Goal: Find contact information: Find contact information

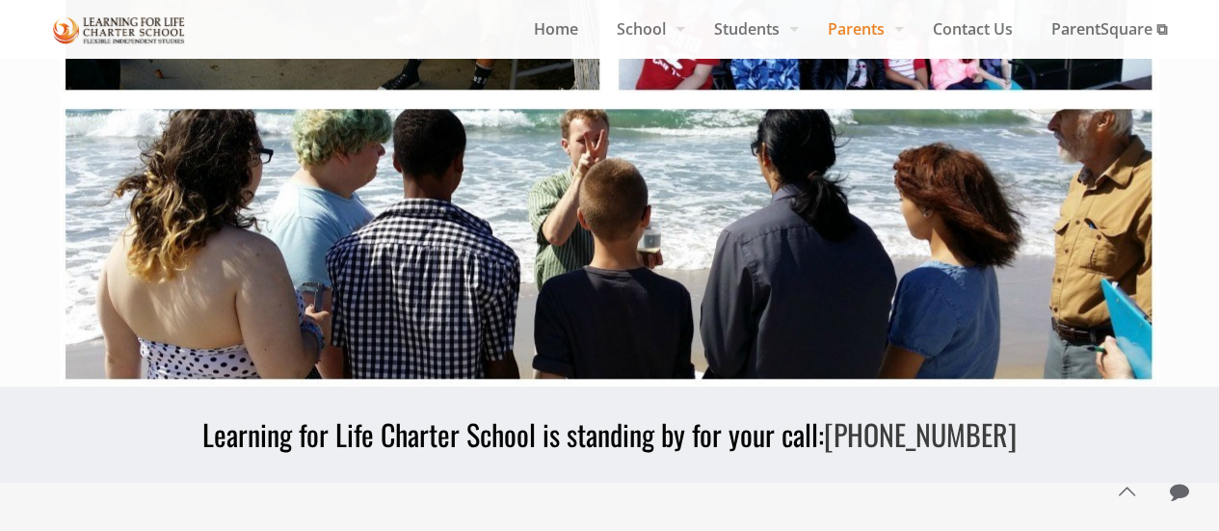
scroll to position [985, 0]
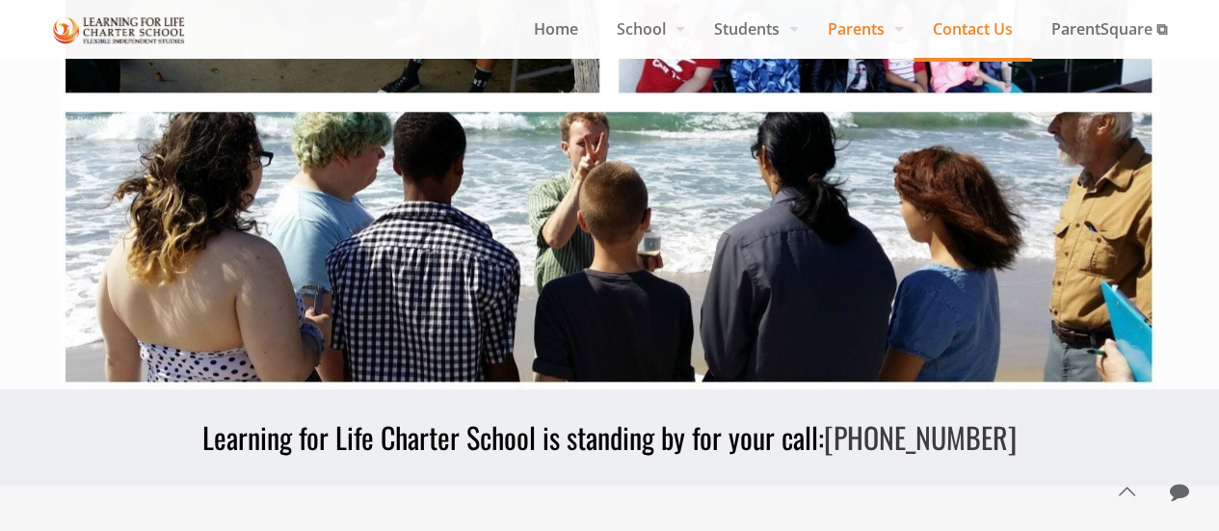
click at [941, 30] on span "Contact Us" at bounding box center [973, 28] width 119 height 29
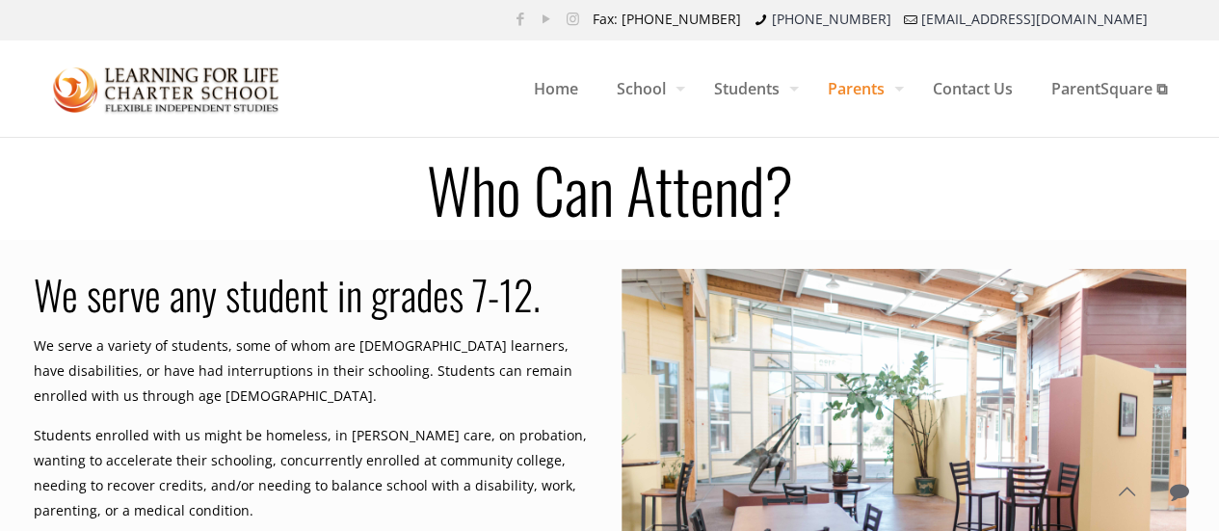
scroll to position [4, 0]
click at [549, 75] on span "Home" at bounding box center [556, 88] width 83 height 58
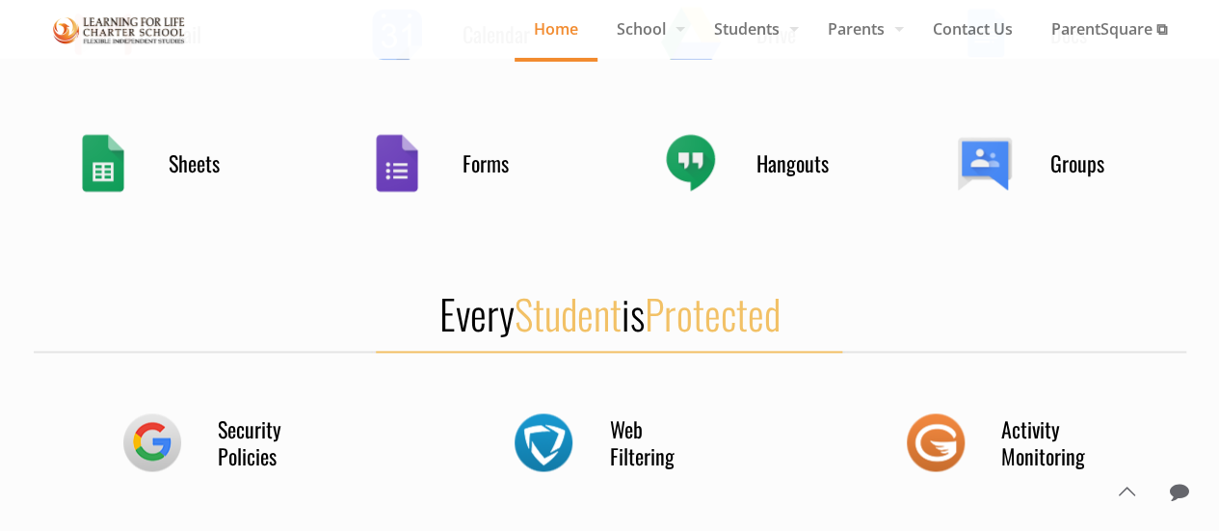
scroll to position [1158, 0]
